Goal: Transaction & Acquisition: Purchase product/service

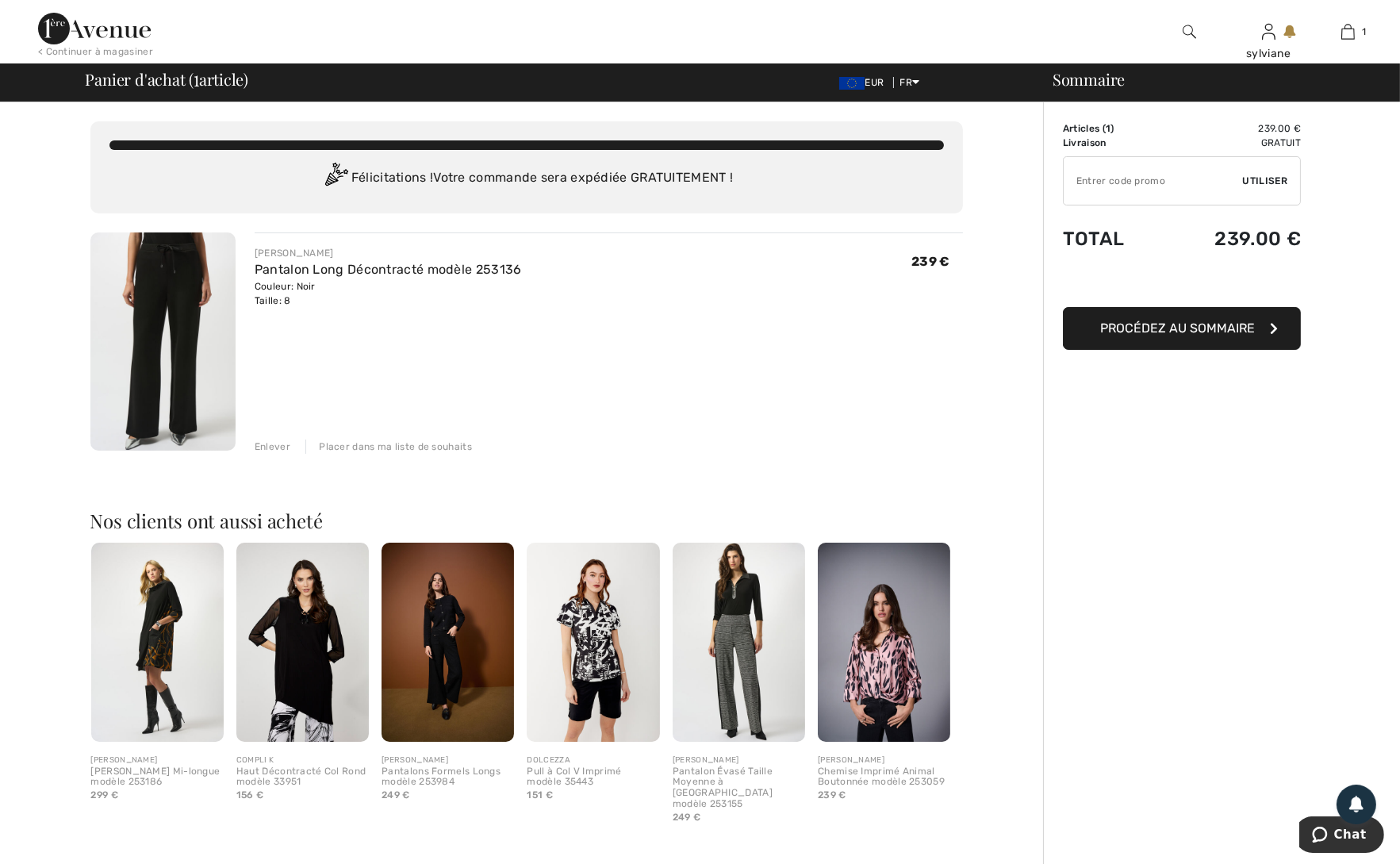
click at [1185, 323] on span "Procédez au sommaire" at bounding box center [1178, 328] width 154 height 15
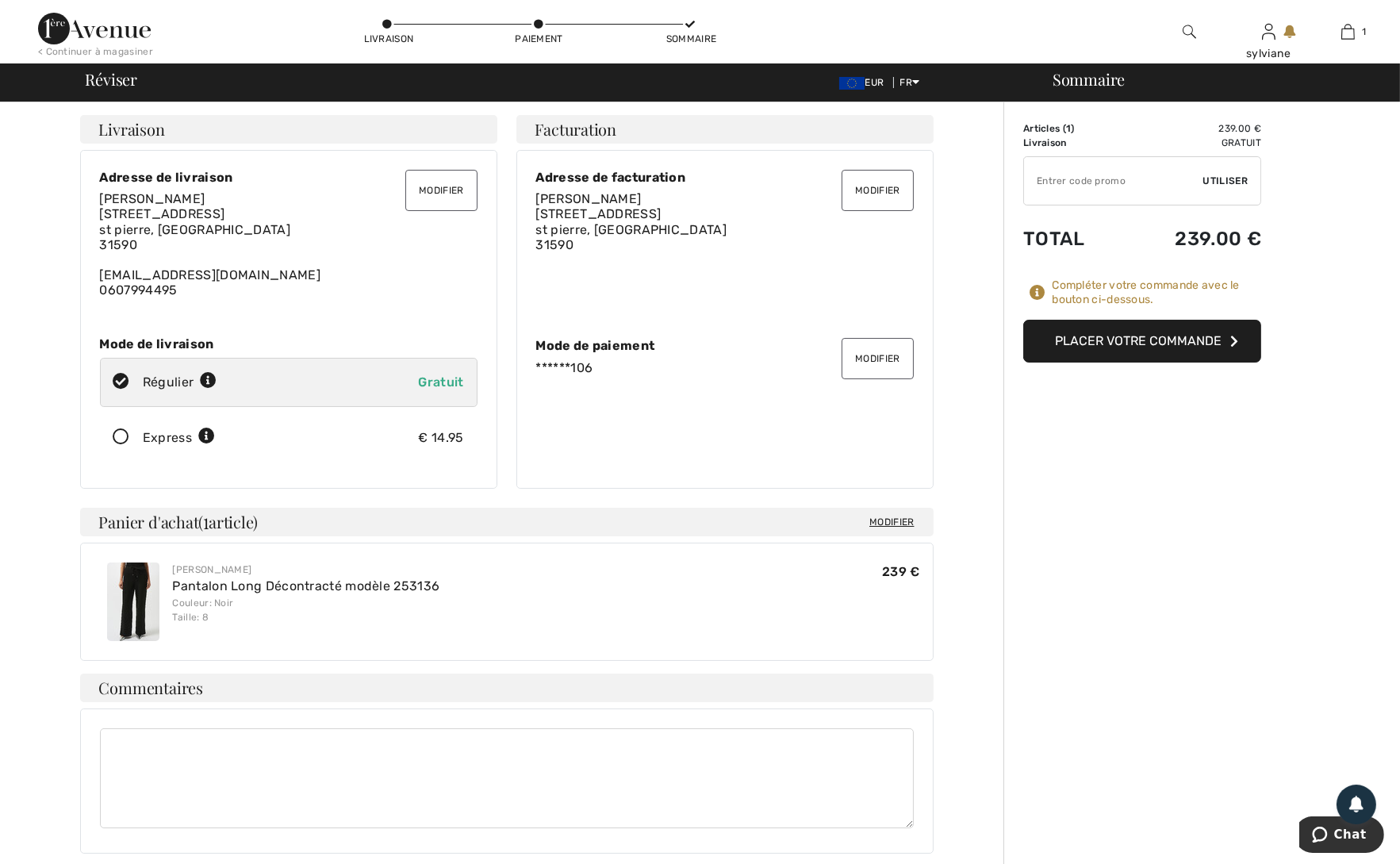
click at [1153, 339] on button "Placer votre commande" at bounding box center [1142, 341] width 238 height 43
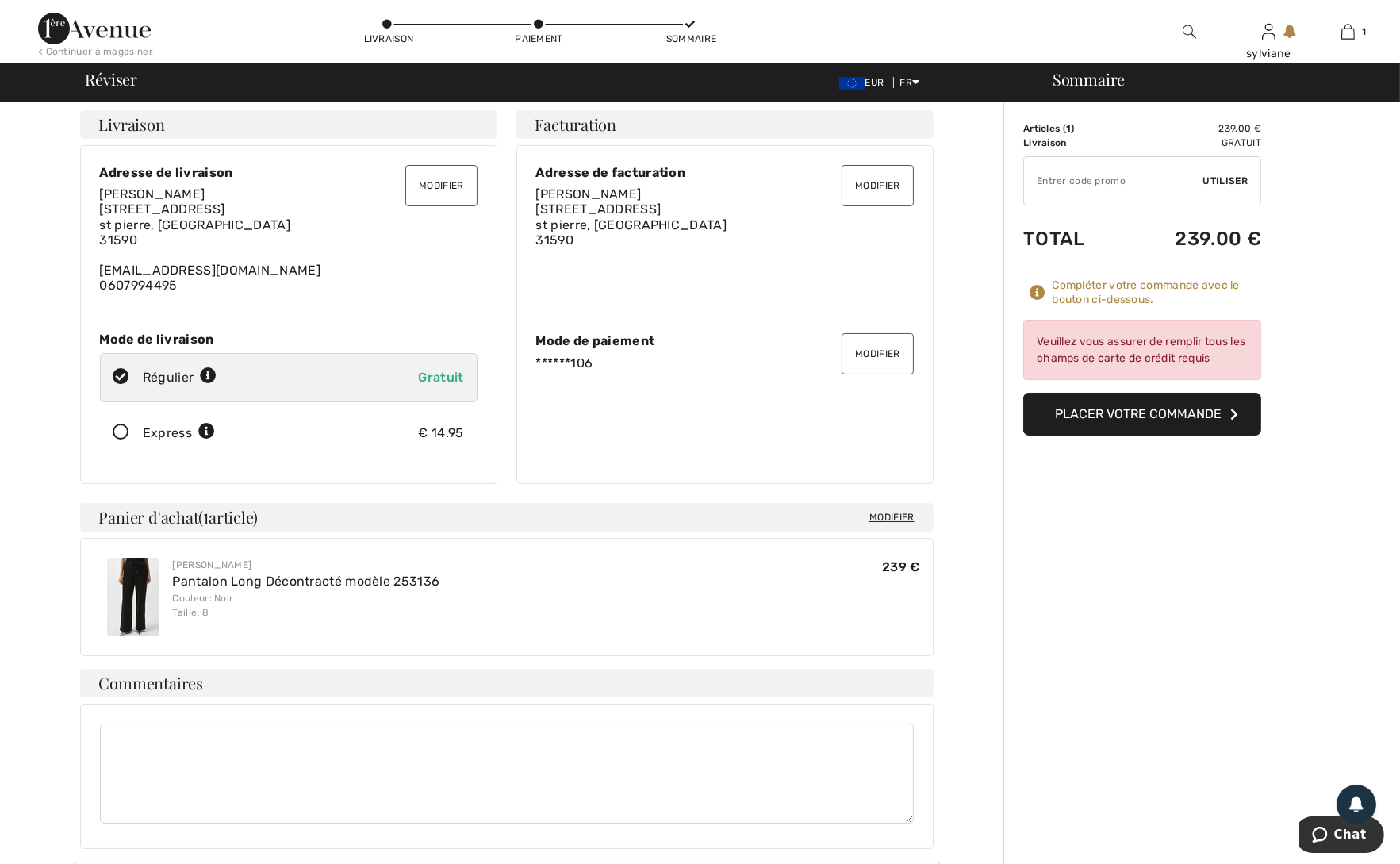
scroll to position [79, 0]
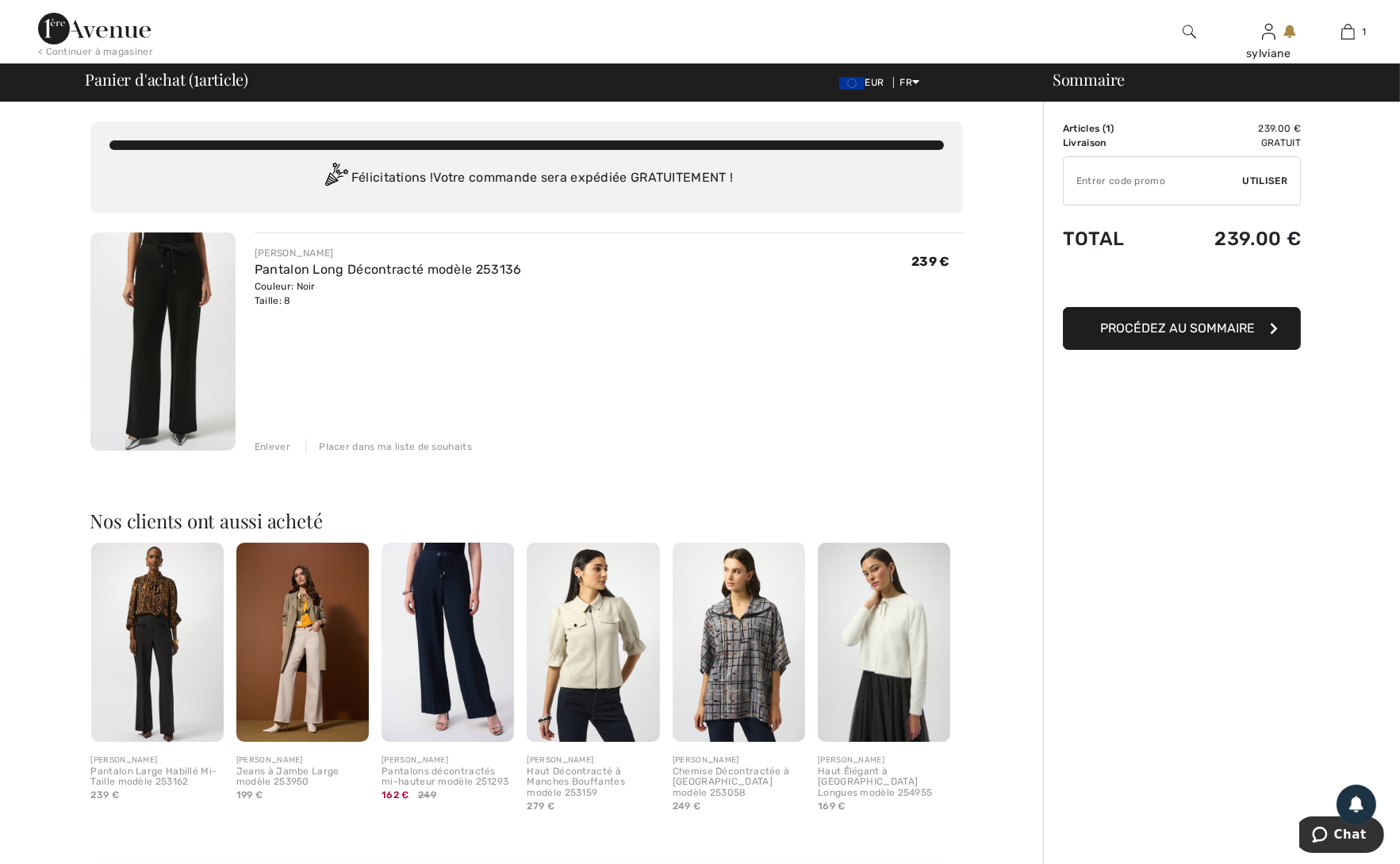
click at [1157, 334] on span "Procédez au sommaire" at bounding box center [1178, 328] width 154 height 15
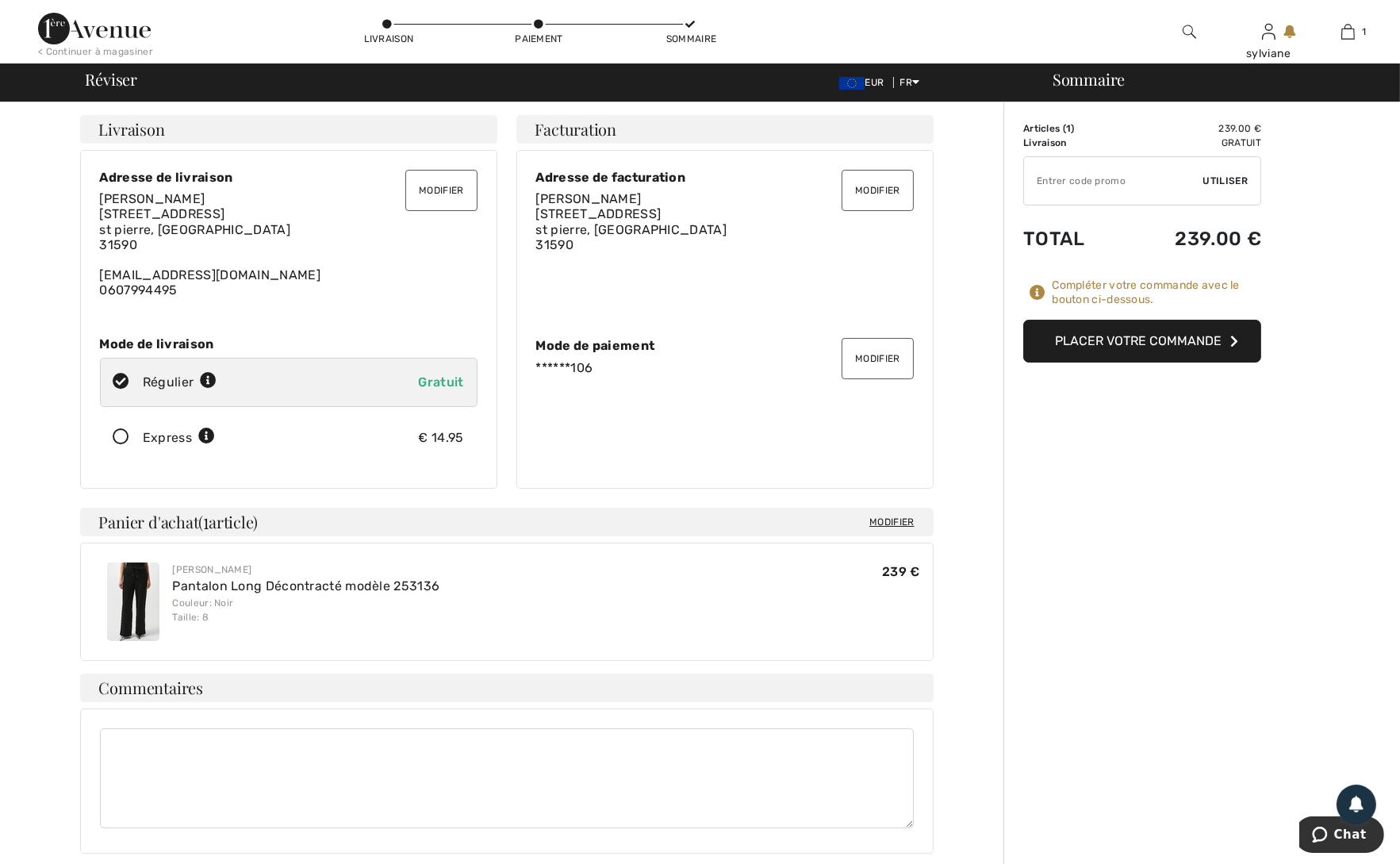
click at [120, 437] on icon at bounding box center [122, 437] width 42 height 17
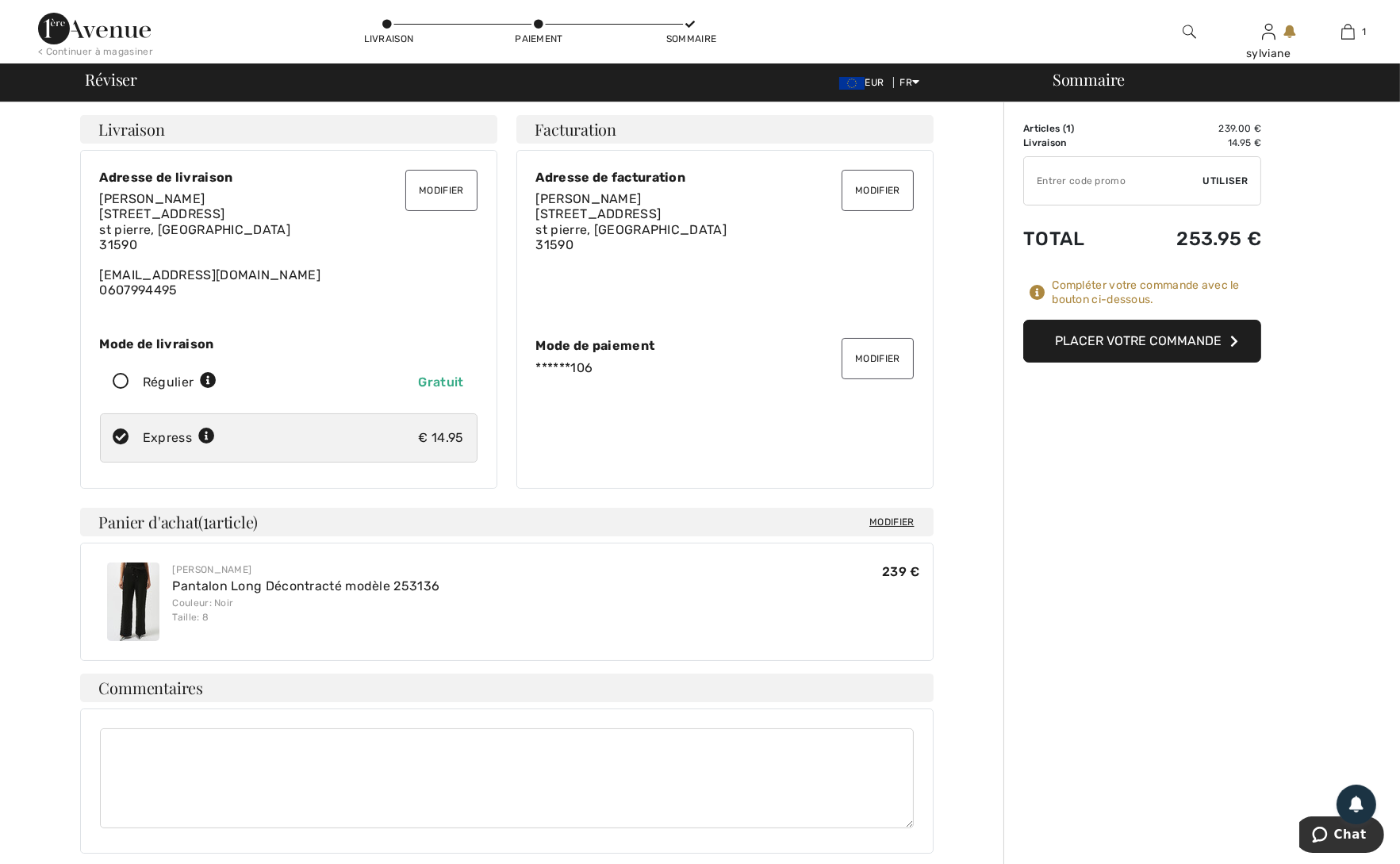
click at [1163, 341] on button "Placer votre commande" at bounding box center [1142, 341] width 238 height 43
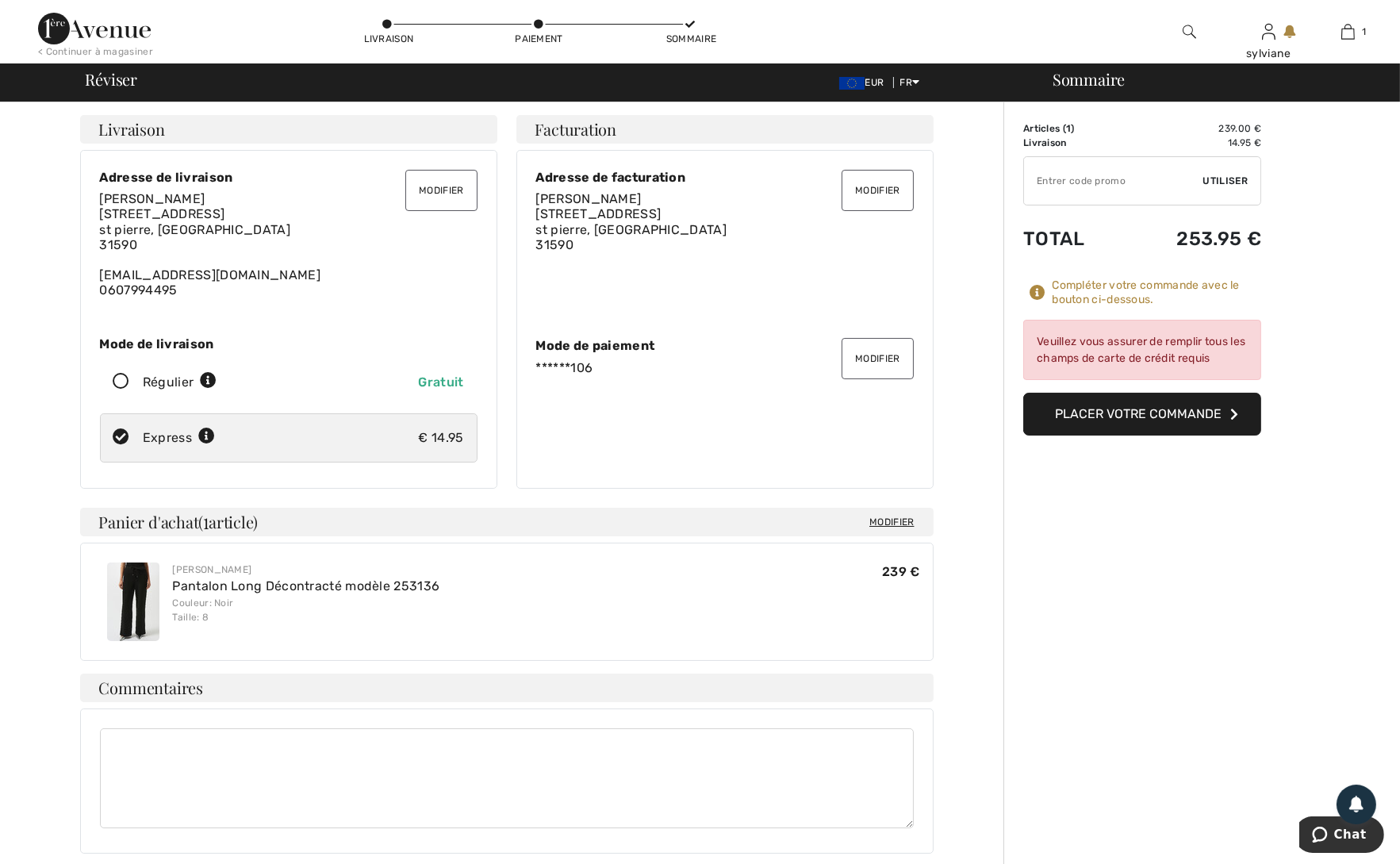
click at [1101, 415] on button "Placer votre commande" at bounding box center [1142, 413] width 238 height 43
click at [888, 359] on button "Modifier" at bounding box center [877, 358] width 71 height 41
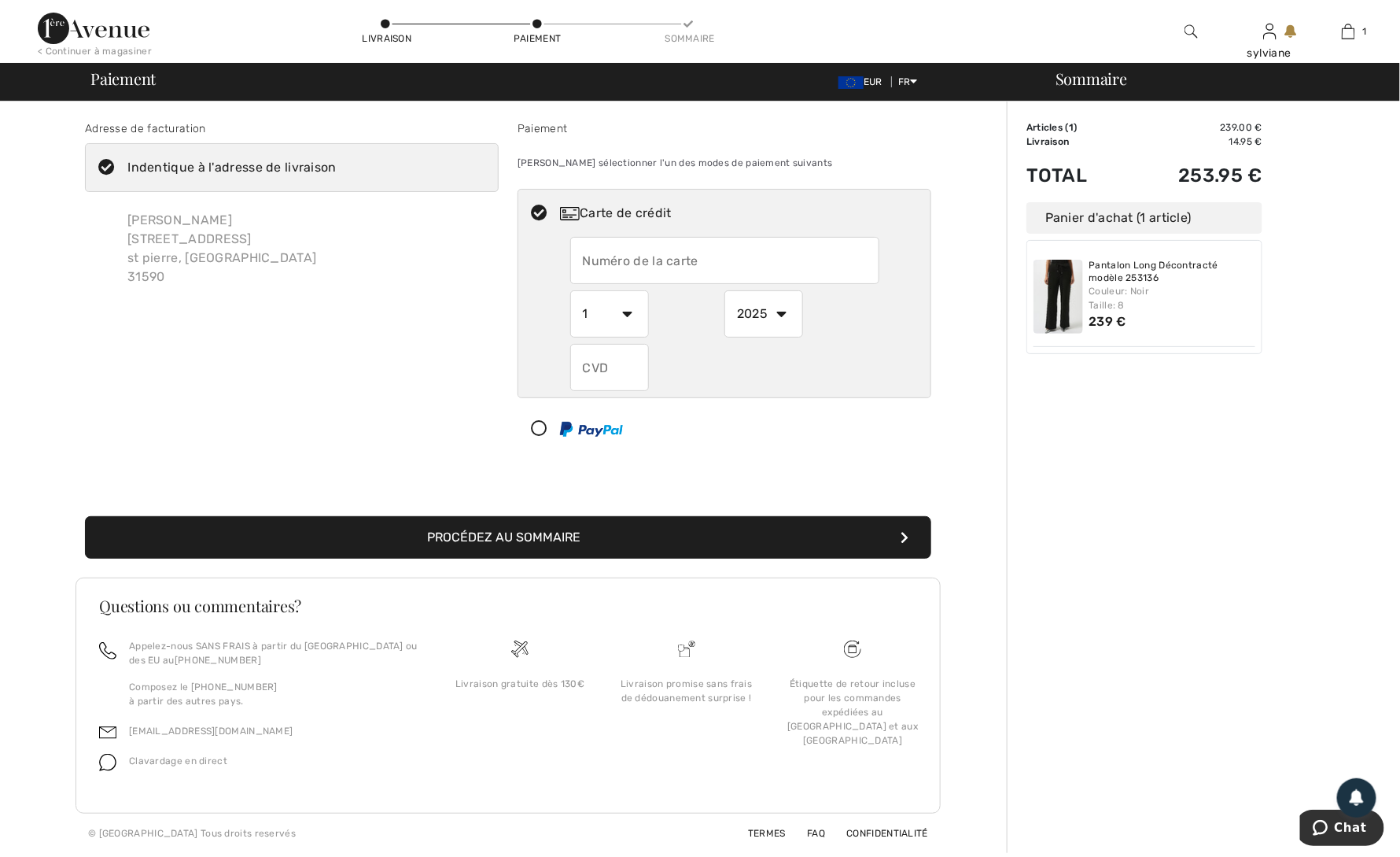
click at [725, 257] on input "text" at bounding box center [725, 260] width 309 height 48
radio input "true"
type input "[CREDIT_CARD_NUMBER]"
click at [632, 314] on select "1 2 3 4 5 6 7 8 9 10 11 12" at bounding box center [610, 313] width 79 height 48
radio input "true"
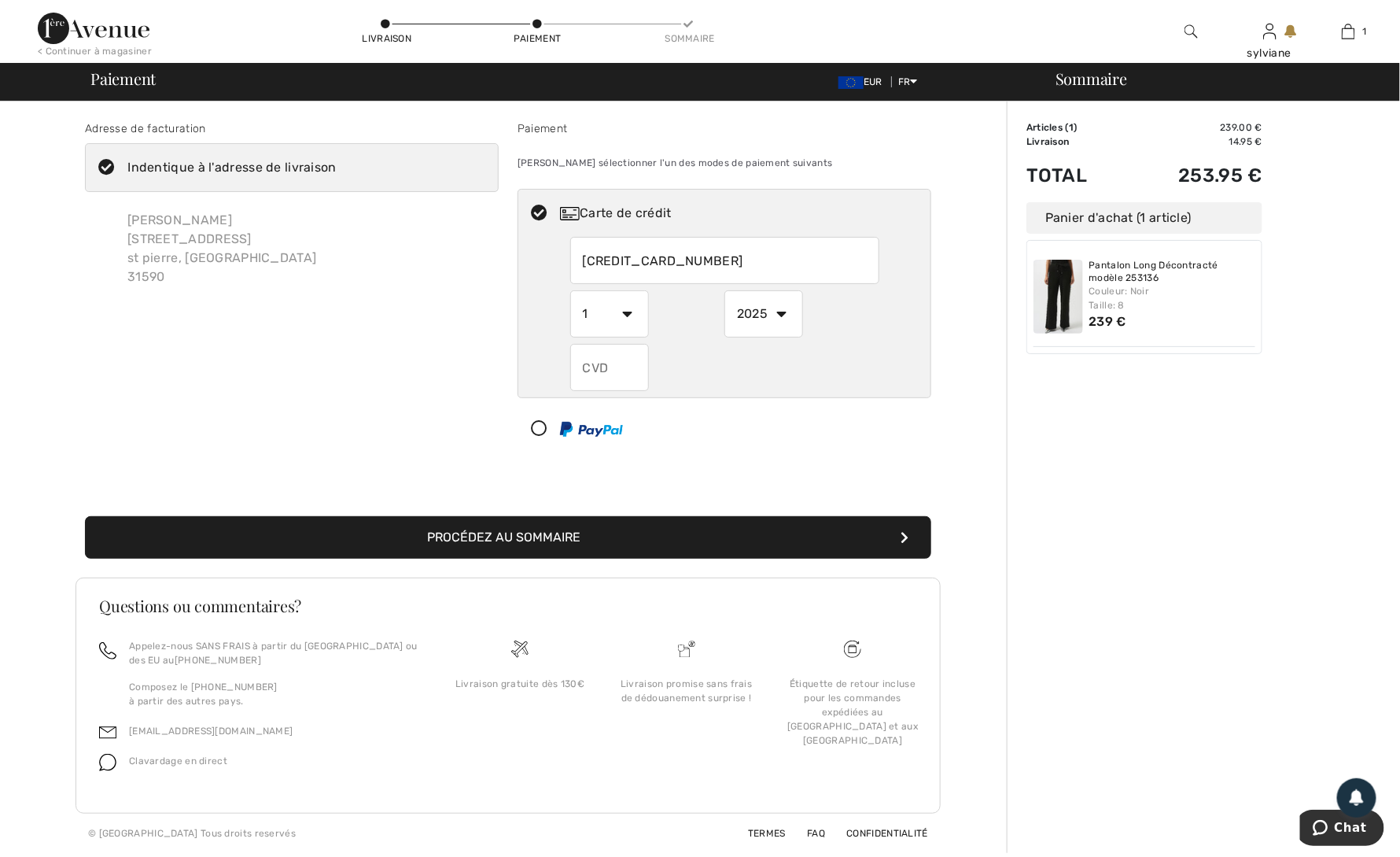
select select "12"
click at [570, 290] on select "1 2 3 4 5 6 7 8 9 10 11 12" at bounding box center [610, 313] width 79 height 48
click at [628, 362] on input "text" at bounding box center [610, 367] width 79 height 48
radio input "true"
type input "354"
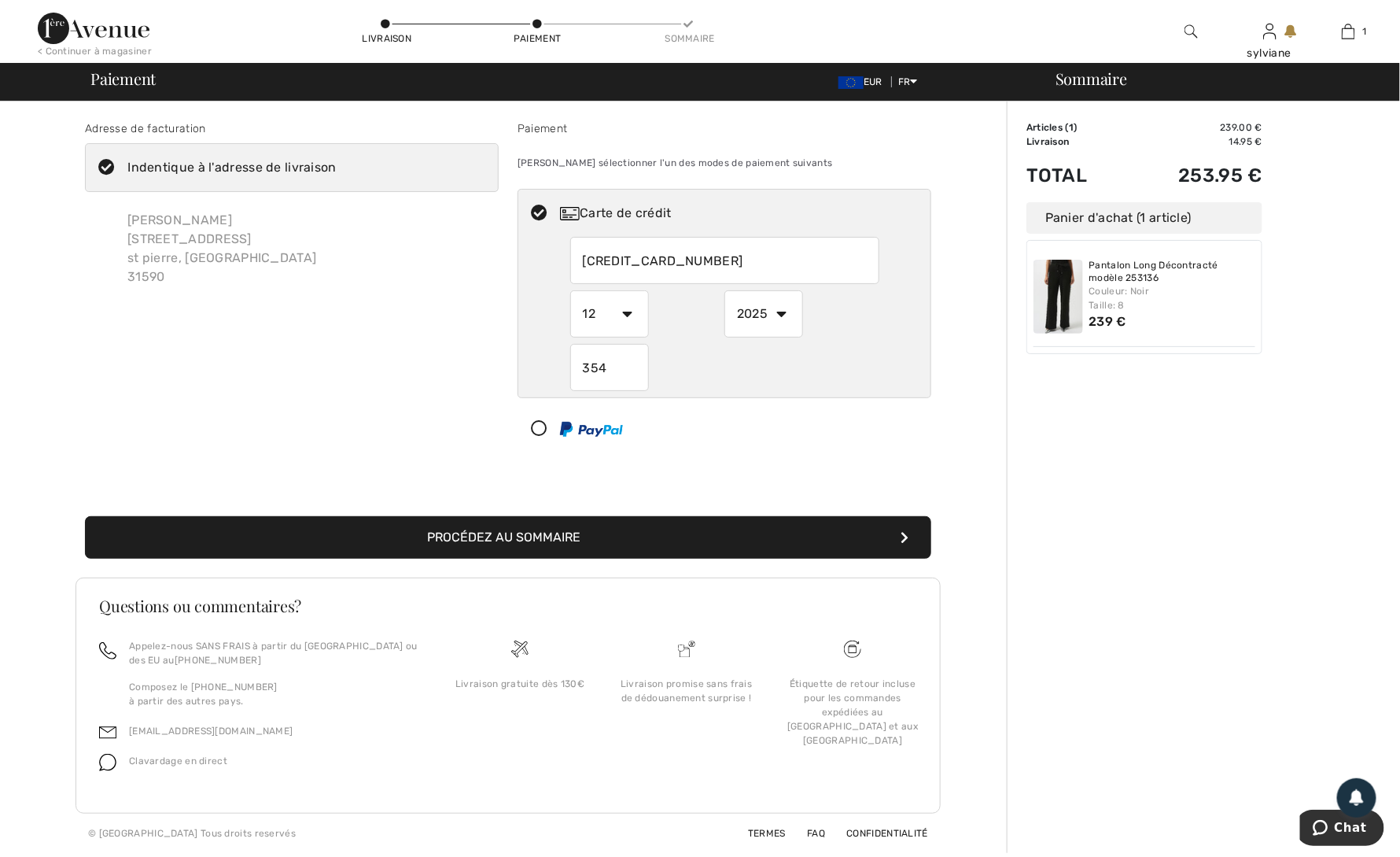
click at [719, 541] on button "Procédez au sommaire" at bounding box center [507, 537] width 847 height 43
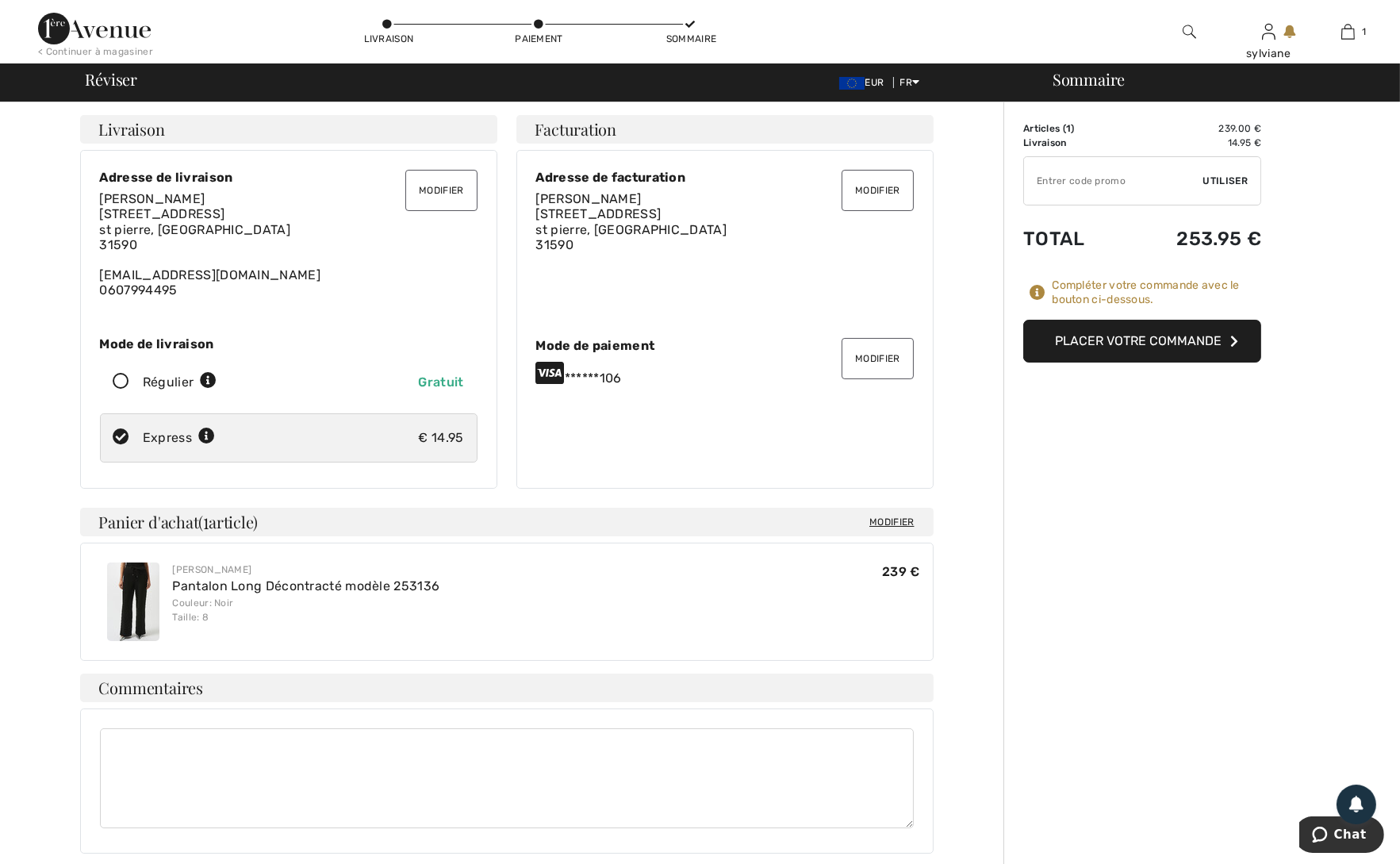
click at [1147, 348] on button "Placer votre commande" at bounding box center [1142, 341] width 238 height 43
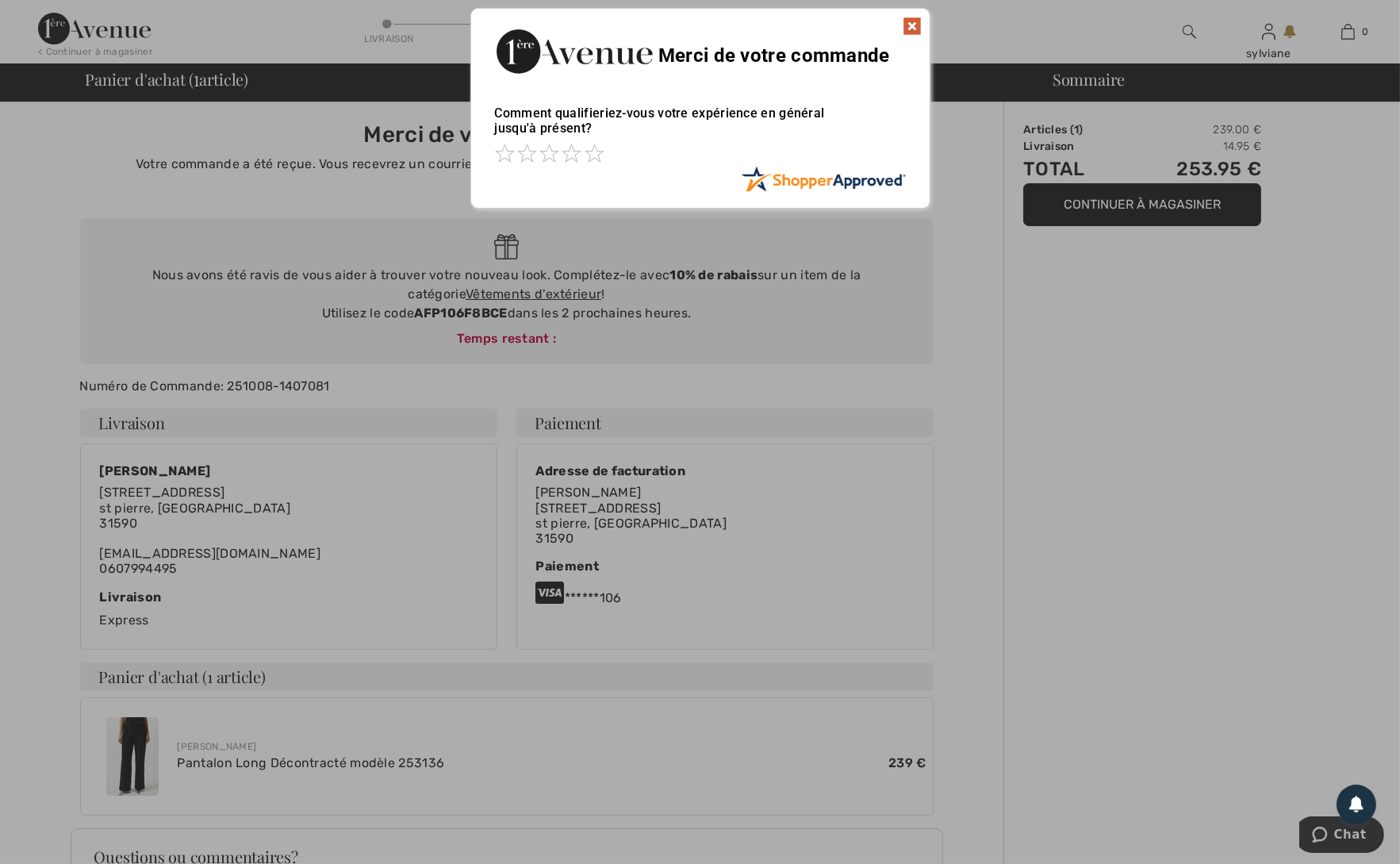
click at [909, 22] on img at bounding box center [911, 26] width 19 height 19
